Goal: Task Accomplishment & Management: Manage account settings

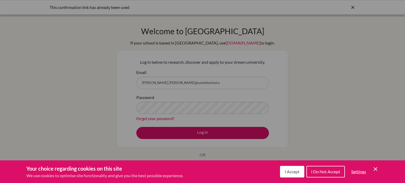
click at [290, 169] on span "I Accept" at bounding box center [292, 171] width 15 height 5
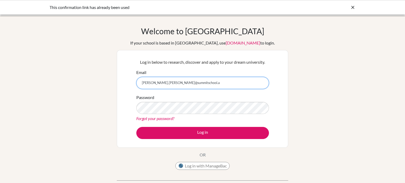
click at [196, 84] on input "youssef.yasser@summitschool.a" at bounding box center [202, 83] width 133 height 12
type input "youssef.yasser@summitschool.ae"
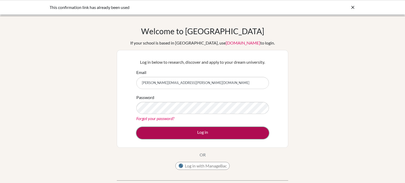
click at [211, 130] on button "Log in" at bounding box center [202, 133] width 133 height 12
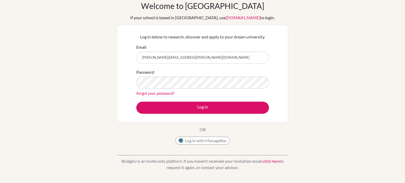
scroll to position [26, 0]
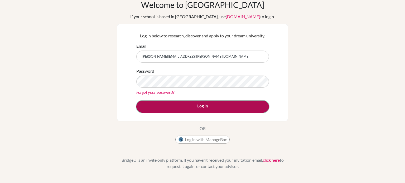
click at [231, 105] on button "Log in" at bounding box center [202, 107] width 133 height 12
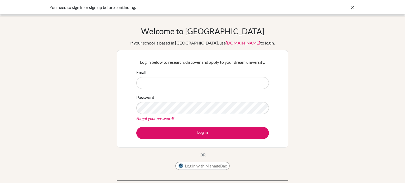
click at [95, 8] on div "You need to sign in or sign up before continuing." at bounding box center [163, 7] width 227 height 6
click at [351, 6] on icon at bounding box center [352, 7] width 5 height 5
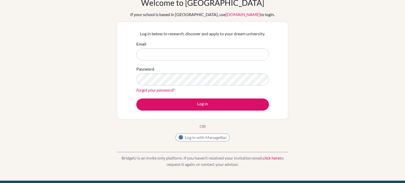
scroll to position [23, 0]
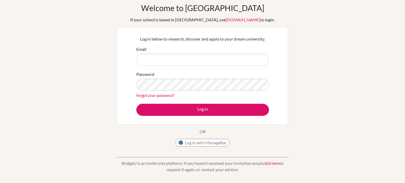
click at [159, 100] on form "Email Password Forgot your password? Log in" at bounding box center [202, 81] width 133 height 70
click at [162, 96] on link "Forgot your password?" at bounding box center [155, 95] width 38 height 5
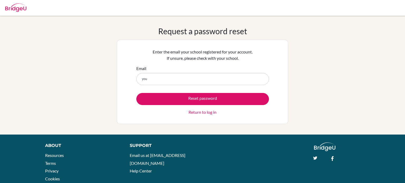
type input "[PERSON_NAME][EMAIL_ADDRESS][PERSON_NAME][DOMAIN_NAME]"
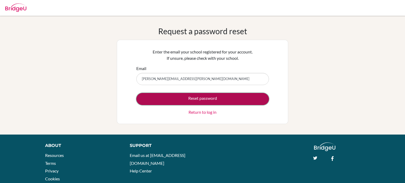
click at [187, 99] on button "Reset password" at bounding box center [202, 99] width 133 height 12
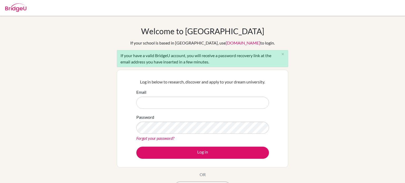
click at [188, 103] on input "Email" at bounding box center [202, 103] width 133 height 12
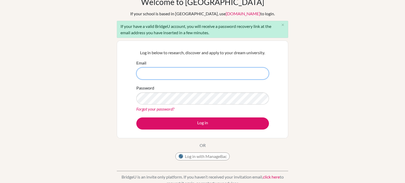
scroll to position [39, 0]
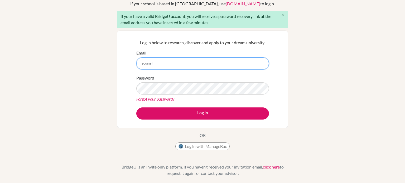
type input "[PERSON_NAME][EMAIL_ADDRESS][PERSON_NAME][DOMAIN_NAME]"
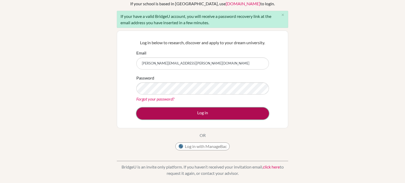
click at [203, 112] on button "Log in" at bounding box center [202, 113] width 133 height 12
